Goal: Task Accomplishment & Management: Use online tool/utility

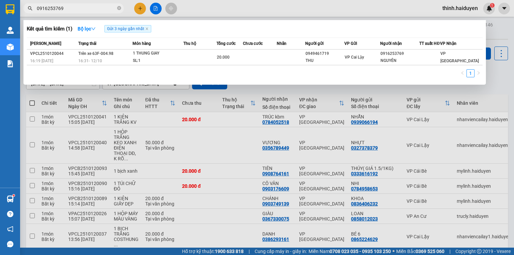
click at [97, 10] on input "0916253769" at bounding box center [76, 8] width 79 height 7
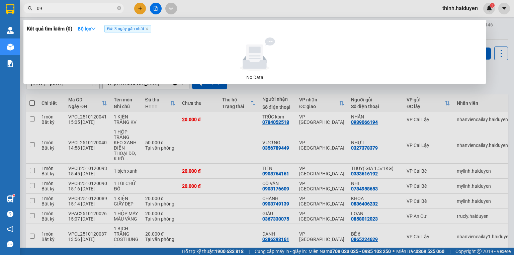
type input "0"
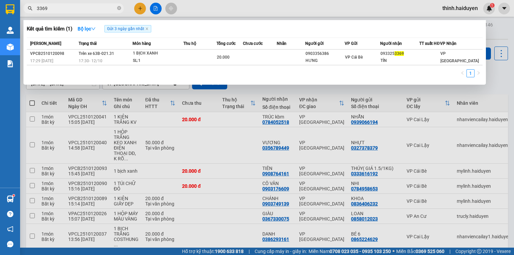
type input "3369"
drag, startPoint x: 225, startPoint y: 108, endPoint x: 173, endPoint y: 19, distance: 103.2
click at [222, 101] on div at bounding box center [257, 127] width 514 height 255
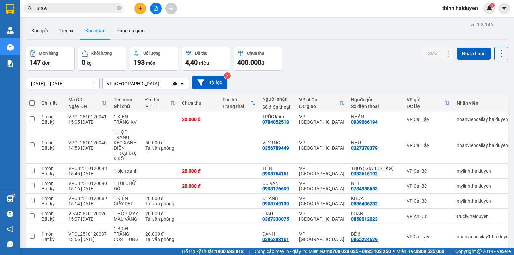
click at [150, 3] on div at bounding box center [156, 9] width 50 height 12
click at [152, 5] on button at bounding box center [156, 9] width 12 height 12
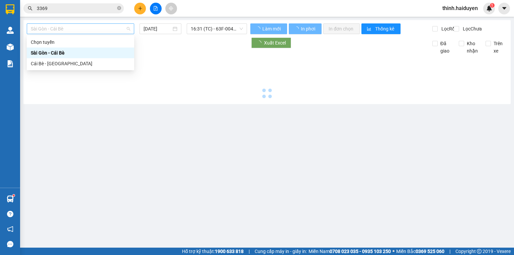
drag, startPoint x: 86, startPoint y: 24, endPoint x: 63, endPoint y: 51, distance: 35.6
click at [85, 24] on span "Sài Gòn - Cái Bè" at bounding box center [80, 29] width 99 height 10
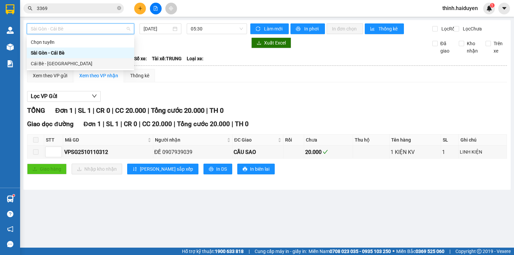
click at [56, 65] on div "Cái Bè - [GEOGRAPHIC_DATA]" at bounding box center [80, 63] width 99 height 7
type input "[DATE]"
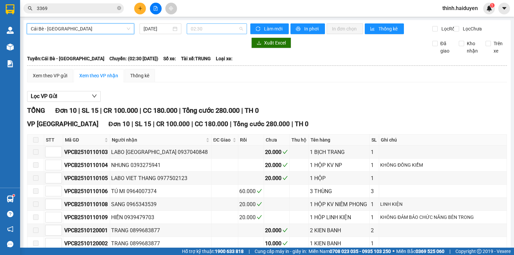
click at [220, 27] on span "02:30" at bounding box center [217, 29] width 53 height 10
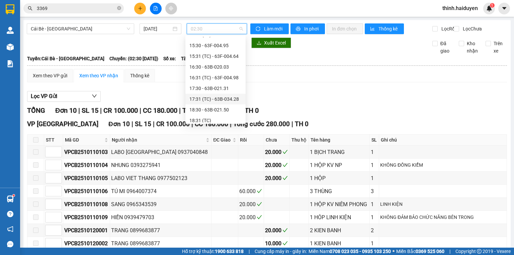
scroll to position [204, 0]
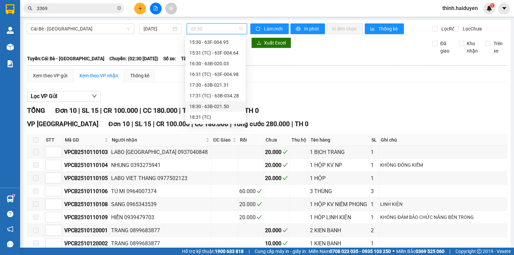
click at [211, 106] on div "18:30 - 63B-021.50" at bounding box center [216, 106] width 52 height 7
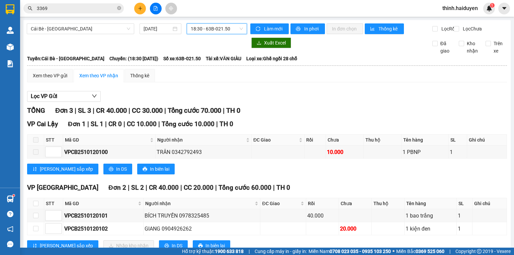
click at [199, 32] on span "18:30 - 63B-021.50" at bounding box center [217, 29] width 53 height 10
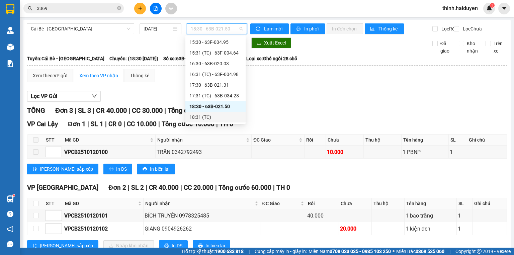
click at [203, 114] on div "18:31 (TC)" at bounding box center [216, 117] width 52 height 7
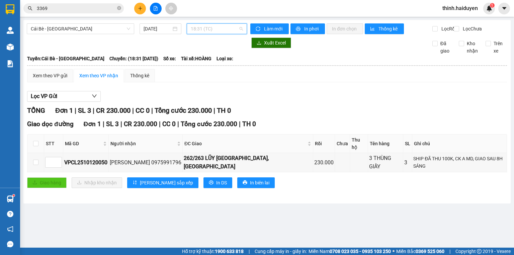
click at [218, 29] on span "18:31 (TC)" at bounding box center [217, 29] width 53 height 10
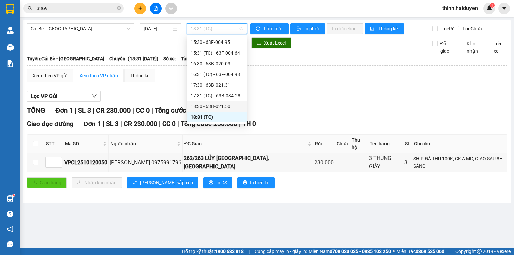
click at [202, 102] on div "18:30 - 63B-021.50" at bounding box center [217, 106] width 60 height 11
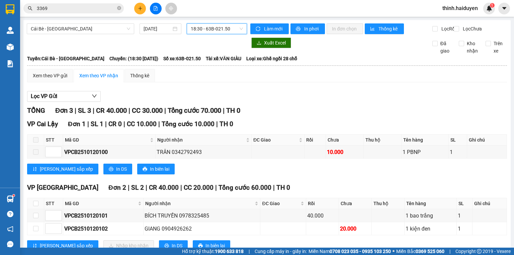
click at [103, 9] on input "3369" at bounding box center [76, 8] width 79 height 7
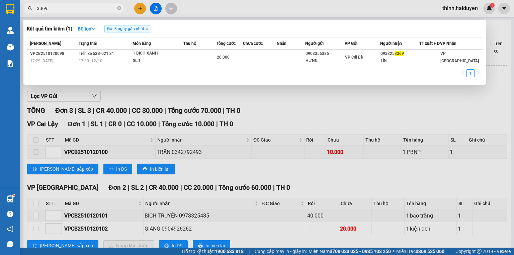
click at [103, 9] on input "3369" at bounding box center [76, 8] width 79 height 7
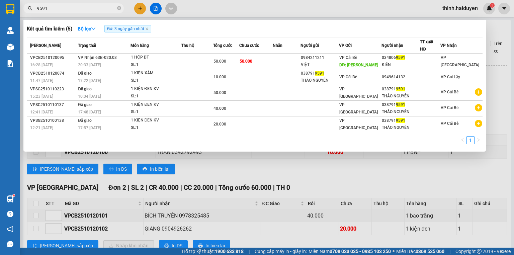
type input "9591"
click at [228, 199] on div at bounding box center [257, 127] width 514 height 255
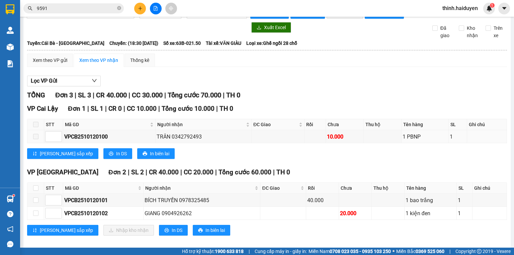
scroll to position [26, 0]
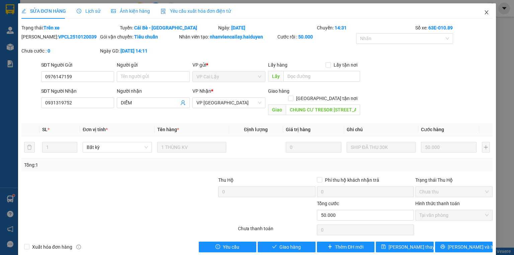
drag, startPoint x: 484, startPoint y: 12, endPoint x: 476, endPoint y: 8, distance: 8.7
click at [484, 12] on icon "close" at bounding box center [486, 12] width 5 height 5
